Goal: Task Accomplishment & Management: Complete application form

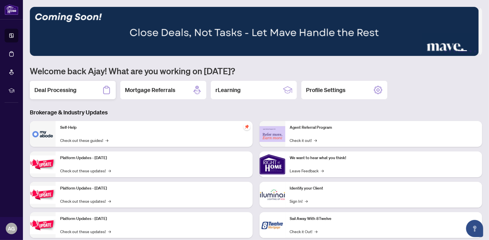
click at [59, 84] on div "Deal Processing" at bounding box center [73, 90] width 86 height 18
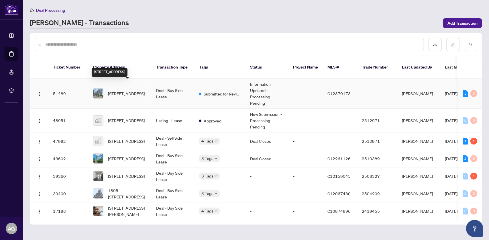
click at [116, 90] on span "[STREET_ADDRESS]" at bounding box center [126, 93] width 37 height 6
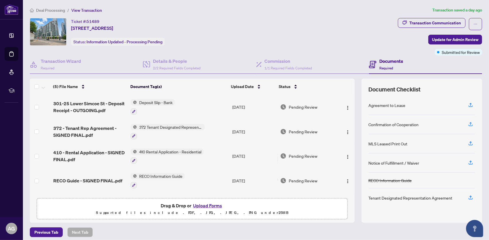
click at [208, 204] on button "Upload Forms" at bounding box center [208, 205] width 32 height 7
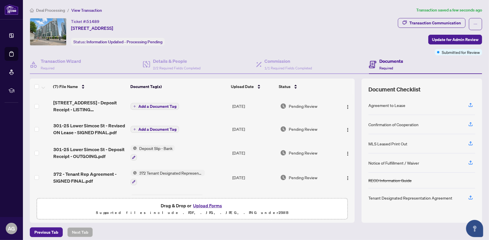
click at [163, 129] on span "Add a Document Tag" at bounding box center [157, 129] width 38 height 4
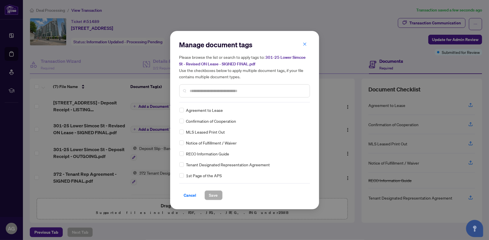
click at [195, 91] on input "text" at bounding box center [247, 91] width 115 height 6
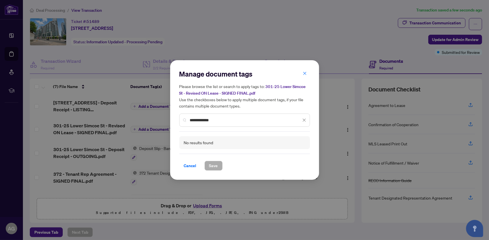
click at [225, 120] on input "**********" at bounding box center [245, 120] width 111 height 6
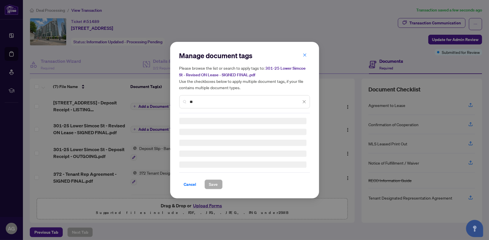
type input "*"
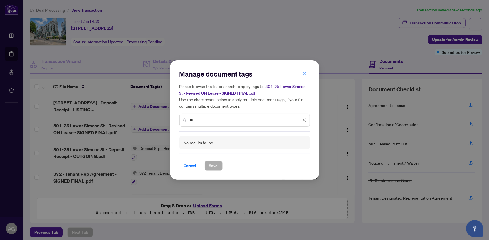
type input "*"
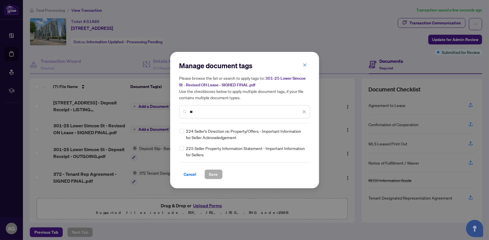
type input "*"
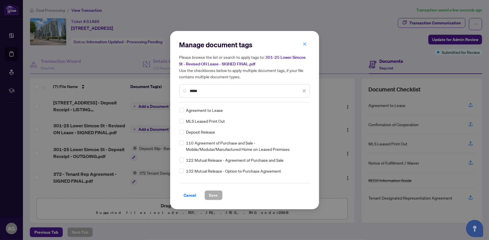
type input "*****"
click at [217, 110] on span "Agreement to Lease" at bounding box center [204, 110] width 37 height 6
click at [216, 194] on span "Save" at bounding box center [213, 195] width 9 height 9
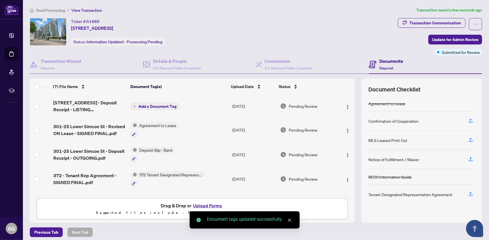
click at [163, 104] on span "Add a Document Tag" at bounding box center [157, 106] width 38 height 4
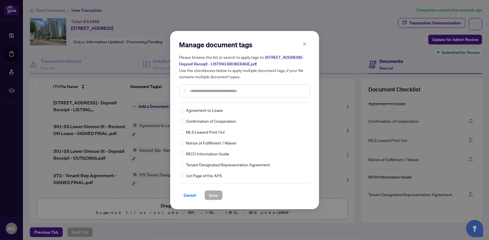
click at [200, 93] on input "text" at bounding box center [247, 91] width 115 height 6
type input "*******"
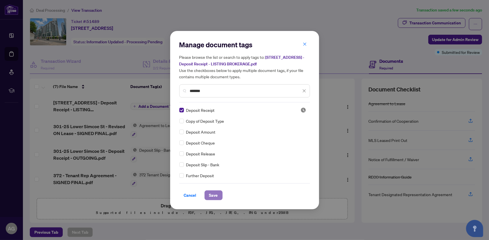
click at [212, 196] on span "Save" at bounding box center [213, 195] width 9 height 9
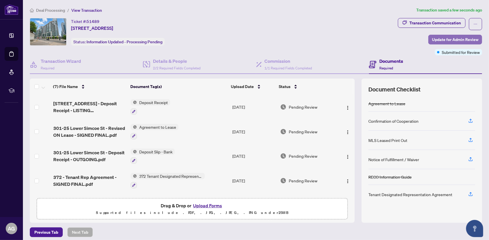
click at [434, 40] on span "Update for Admin Review" at bounding box center [455, 39] width 46 height 9
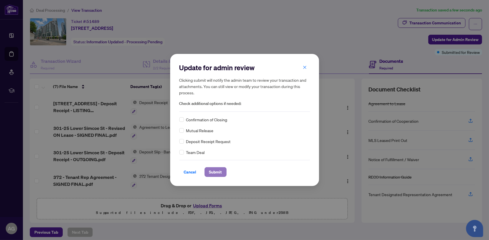
click at [212, 172] on span "Submit" at bounding box center [215, 171] width 13 height 9
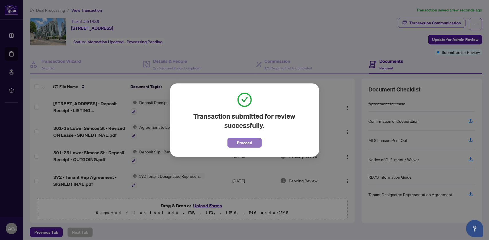
click at [242, 141] on span "Proceed" at bounding box center [244, 142] width 15 height 9
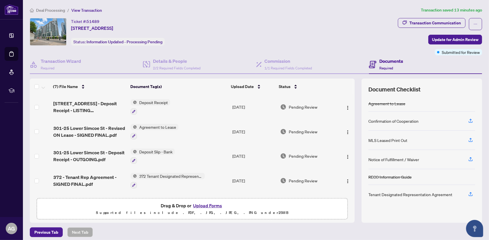
click at [201, 204] on button "Upload Forms" at bounding box center [208, 205] width 32 height 7
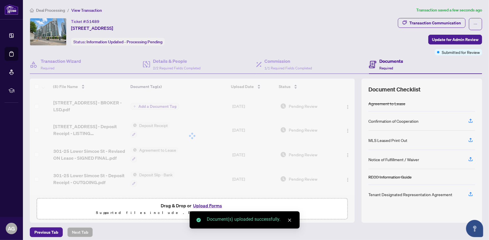
click at [213, 204] on button "Upload Forms" at bounding box center [208, 205] width 32 height 7
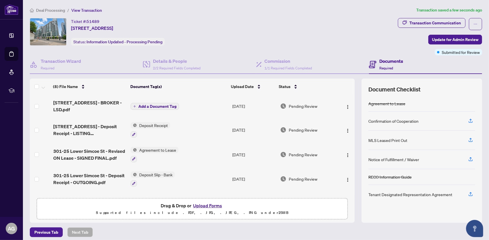
click at [164, 104] on span "Add a Document Tag" at bounding box center [157, 106] width 38 height 4
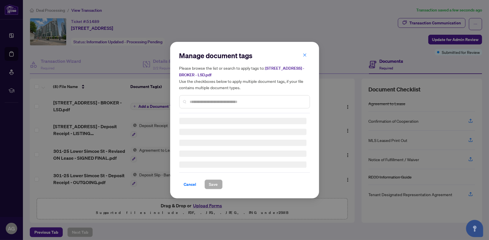
click at [198, 101] on div "Manage document tags Please browse the list or search to apply tags to: [STREET…" at bounding box center [244, 82] width 131 height 62
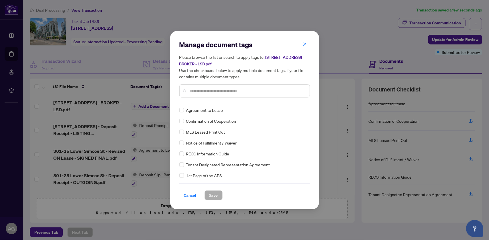
click at [197, 92] on input "text" at bounding box center [247, 91] width 115 height 6
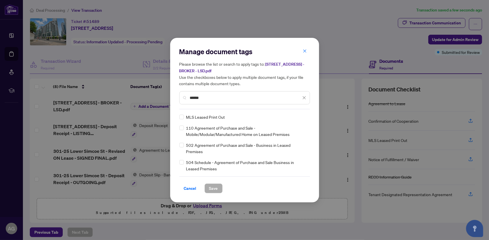
type input "******"
click at [181, 120] on div "MLS Leased Print Out 110 Agreement of Purchase and Sale - Mobile/Modular/Manufa…" at bounding box center [244, 143] width 131 height 58
click at [210, 191] on span "Save" at bounding box center [213, 188] width 9 height 9
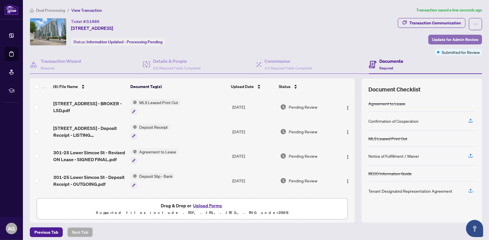
click at [451, 37] on span "Update for Admin Review" at bounding box center [455, 39] width 46 height 9
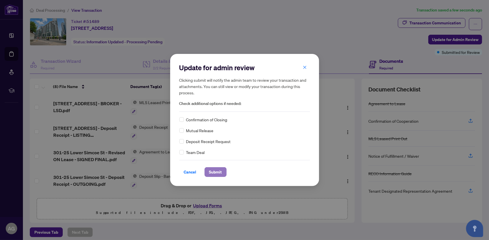
click at [218, 170] on span "Submit" at bounding box center [215, 171] width 13 height 9
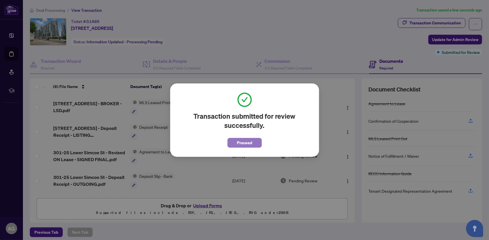
click at [244, 144] on span "Proceed" at bounding box center [244, 142] width 15 height 9
